Goal: Find specific page/section: Find specific page/section

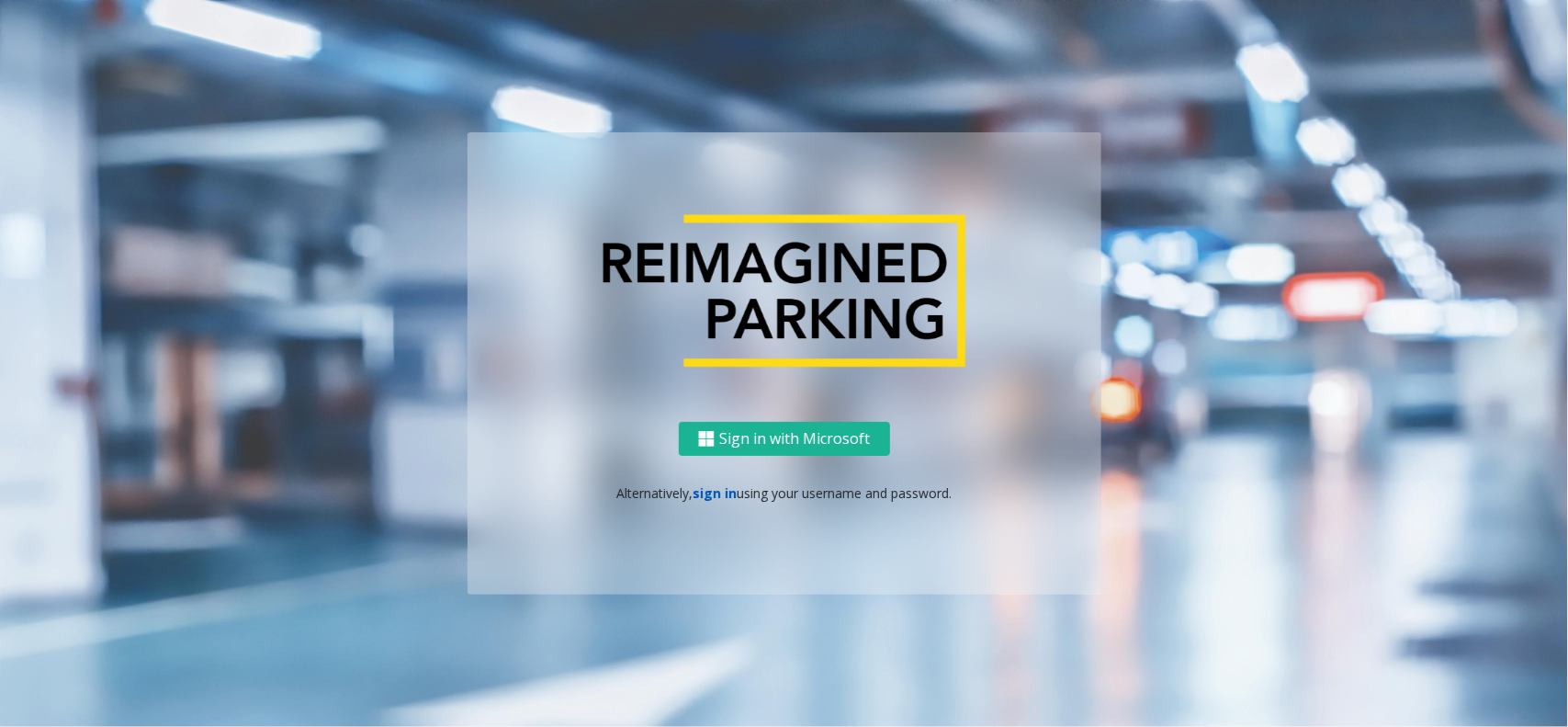
click at [709, 484] on link "sign in" at bounding box center [714, 493] width 44 height 18
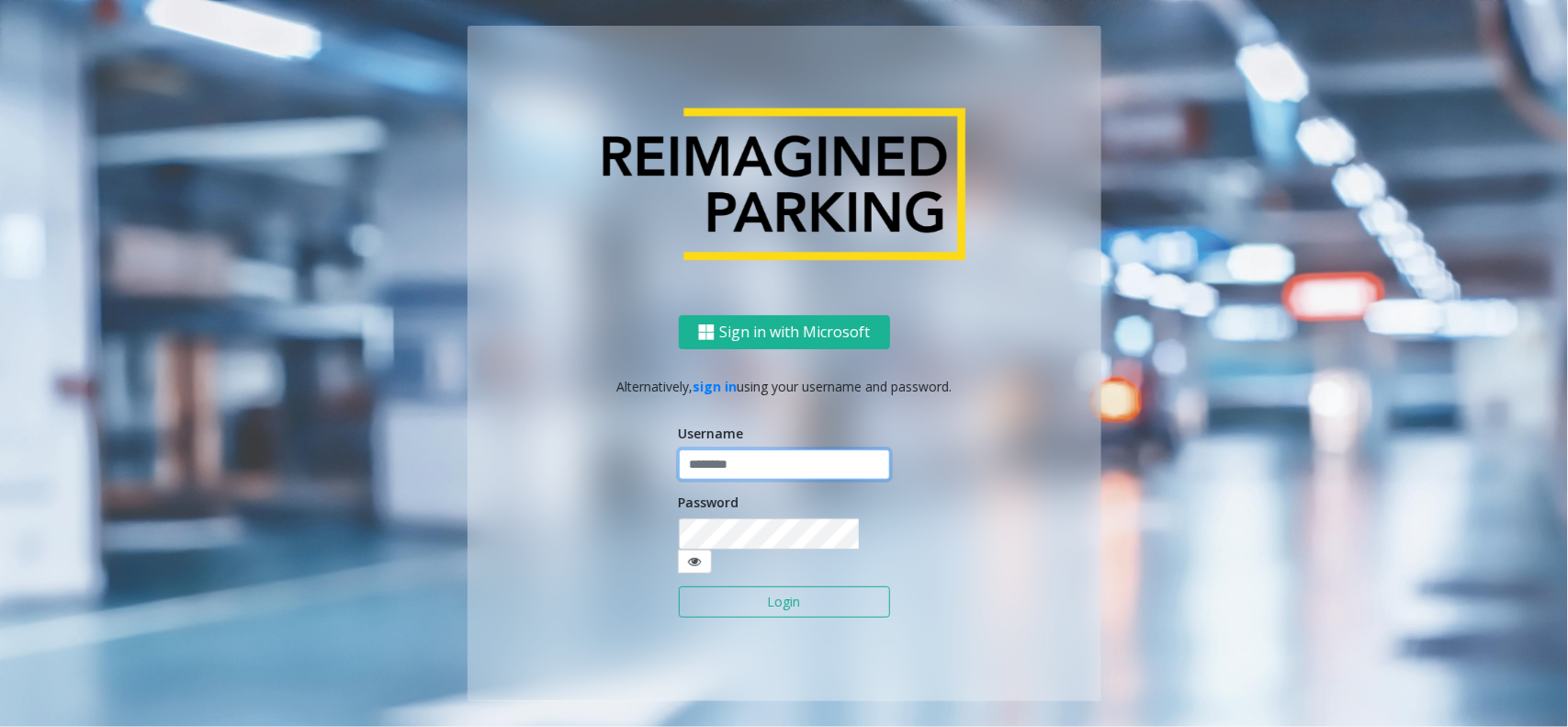
drag, startPoint x: 733, startPoint y: 475, endPoint x: 734, endPoint y: 441, distance: 34.0
click at [734, 464] on input "text" at bounding box center [784, 465] width 211 height 31
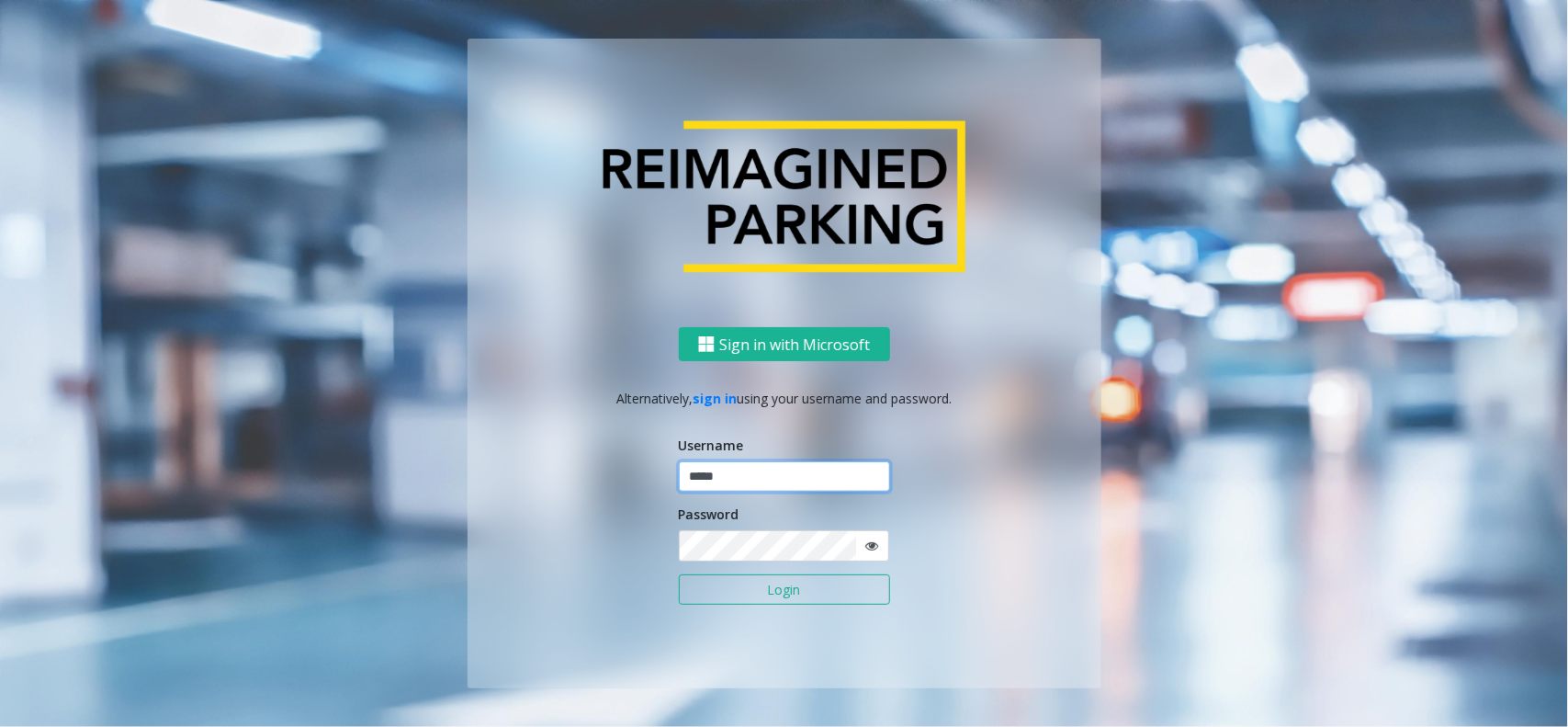
type input "*****"
click at [678, 575] on button "Login" at bounding box center [784, 590] width 211 height 31
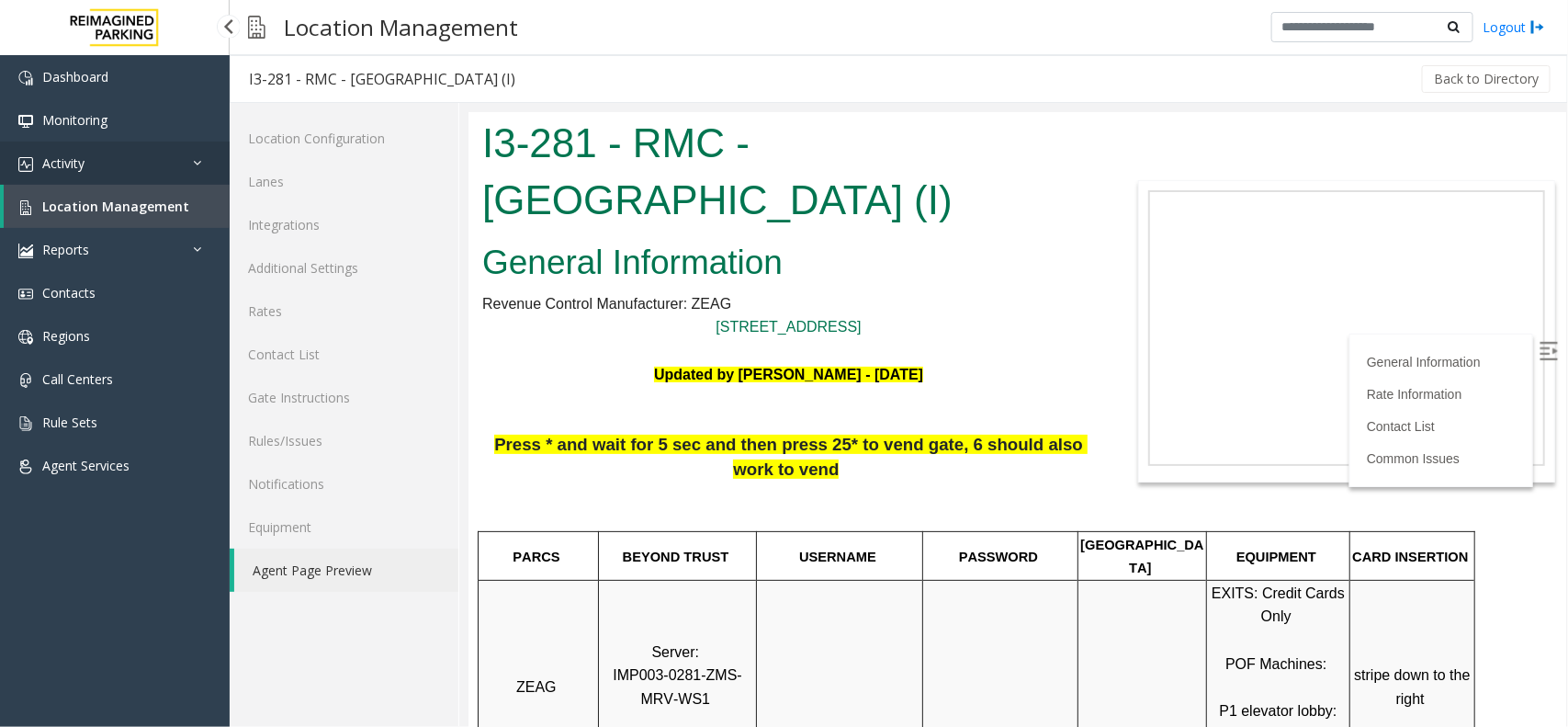
click at [180, 152] on link "Activity" at bounding box center [115, 163] width 230 height 43
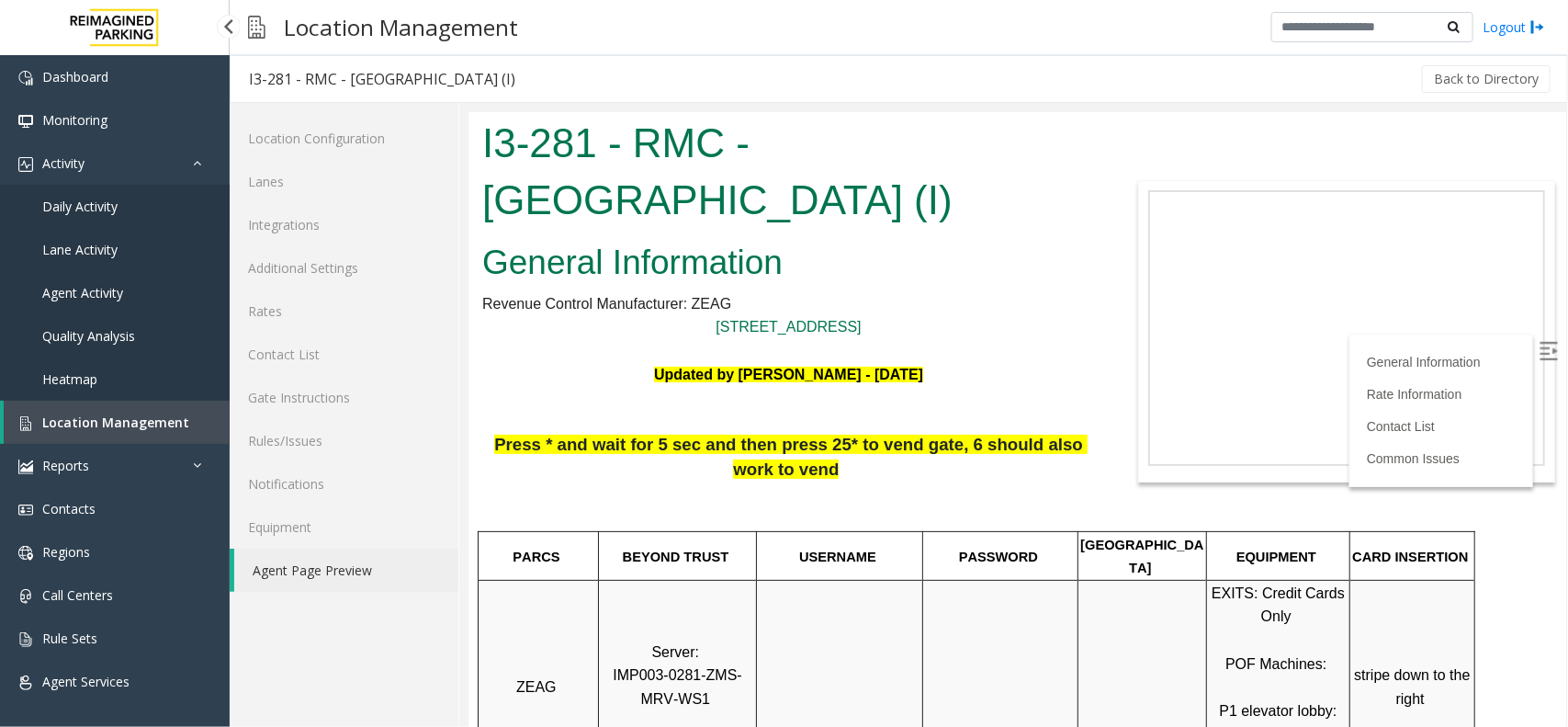
click at [173, 205] on link "Daily Activity" at bounding box center [115, 206] width 230 height 43
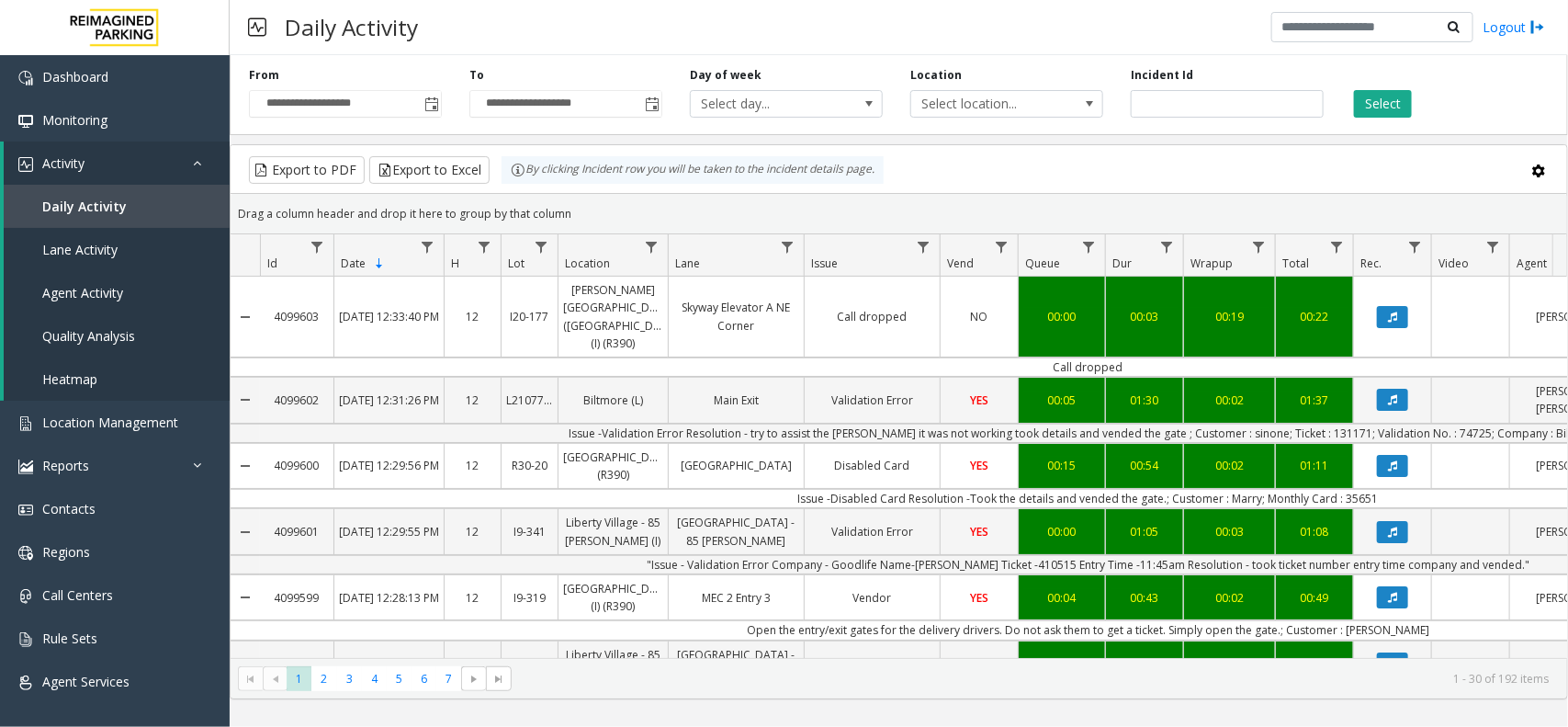
click at [806, 26] on div "Daily Activity Logout" at bounding box center [898, 28] width 1338 height 55
click at [721, 153] on kendo-grid-toolbar "Export to PDF Export to Excel By clicking Incident row you will be taken to the…" at bounding box center [898, 170] width 1336 height 49
